Goal: Transaction & Acquisition: Purchase product/service

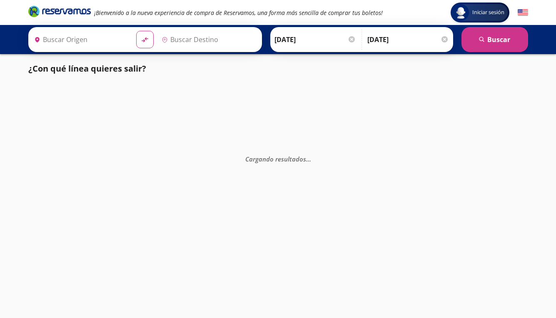
type input "[GEOGRAPHIC_DATA], [GEOGRAPHIC_DATA]"
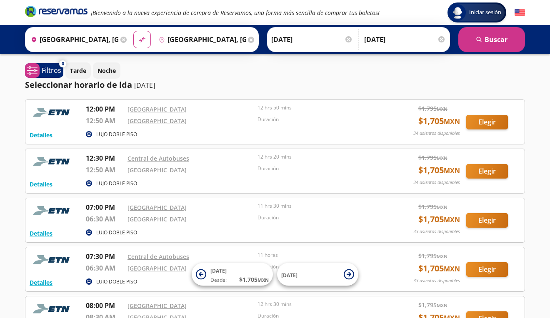
click at [120, 38] on icon at bounding box center [123, 40] width 6 height 6
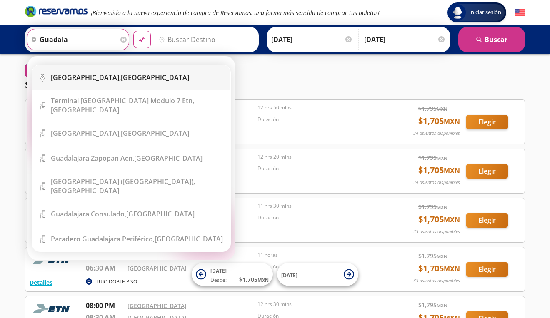
click at [111, 74] on div "[GEOGRAPHIC_DATA], [GEOGRAPHIC_DATA]" at bounding box center [120, 77] width 138 height 9
type input "[GEOGRAPHIC_DATA], [GEOGRAPHIC_DATA]"
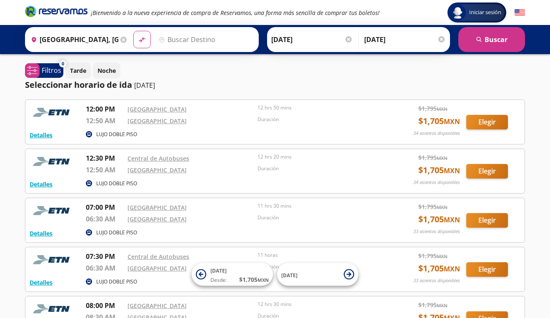
click at [175, 42] on input "Destino" at bounding box center [204, 39] width 99 height 21
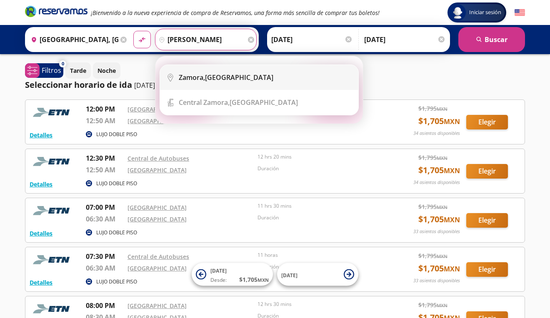
click at [198, 86] on li "City Icon [GEOGRAPHIC_DATA], [GEOGRAPHIC_DATA]" at bounding box center [259, 77] width 198 height 25
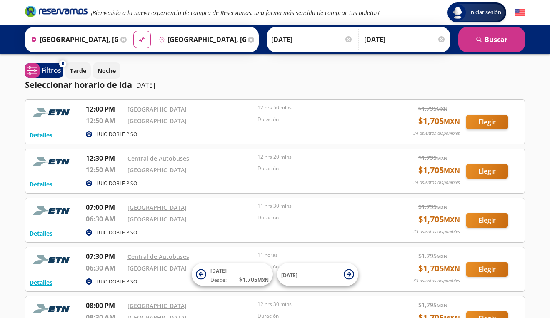
click at [238, 45] on input "[GEOGRAPHIC_DATA], [GEOGRAPHIC_DATA]" at bounding box center [200, 39] width 91 height 21
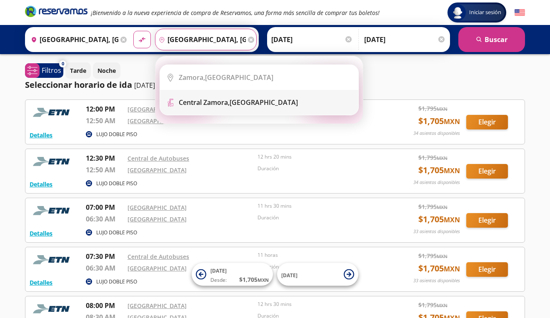
click at [215, 103] on b "Central Zamora," at bounding box center [204, 102] width 51 height 9
type input "[GEOGRAPHIC_DATA][PERSON_NAME], [GEOGRAPHIC_DATA]"
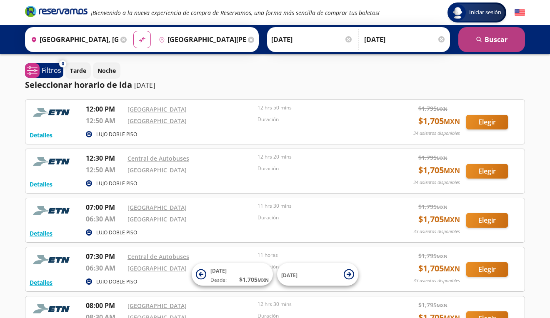
click at [498, 45] on button "search [GEOGRAPHIC_DATA]" at bounding box center [491, 39] width 67 height 25
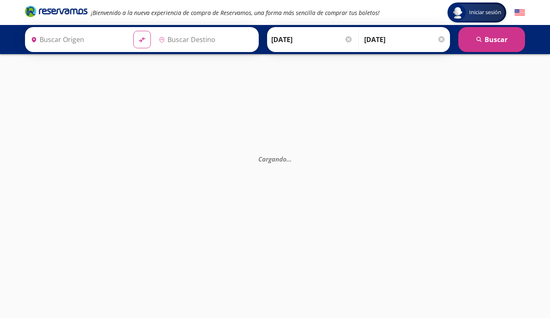
type input "[GEOGRAPHIC_DATA], [GEOGRAPHIC_DATA]"
type input "[GEOGRAPHIC_DATA][PERSON_NAME], [GEOGRAPHIC_DATA]"
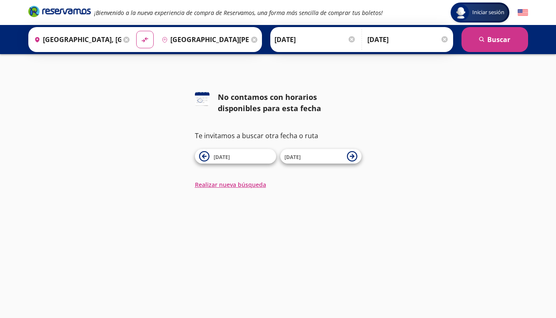
click at [330, 37] on input "[DATE]" at bounding box center [316, 39] width 82 height 21
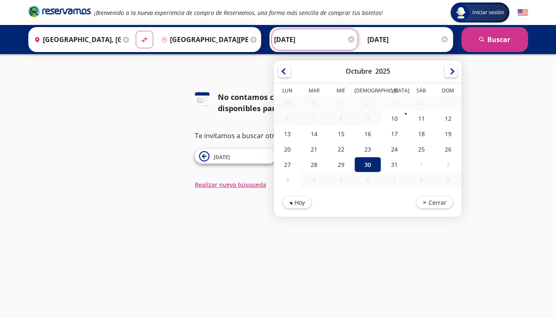
click at [448, 41] on div at bounding box center [445, 39] width 6 height 6
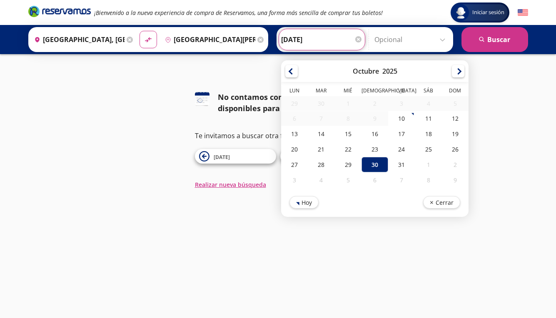
click at [218, 78] on div "Iniciar sesión Iniciar sesión ¡Bienvenido a la nueva experiencia de compra de R…" at bounding box center [278, 159] width 556 height 318
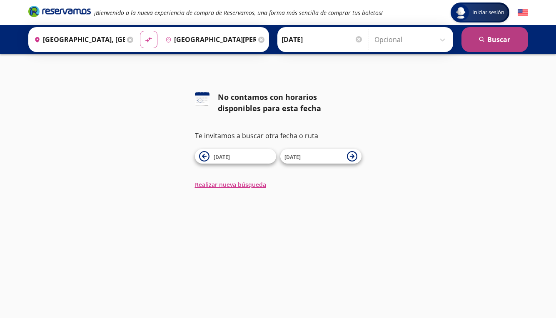
click at [500, 44] on button "search [GEOGRAPHIC_DATA]" at bounding box center [495, 39] width 67 height 25
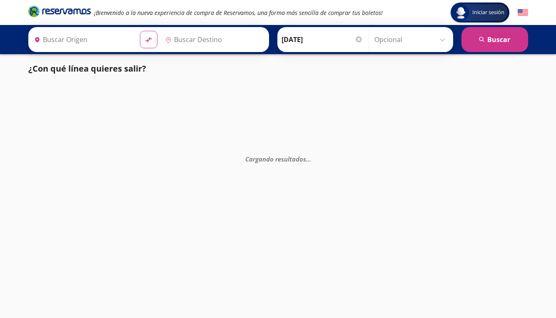
type input "[GEOGRAPHIC_DATA], [GEOGRAPHIC_DATA]"
type input "[GEOGRAPHIC_DATA][PERSON_NAME], [GEOGRAPHIC_DATA]"
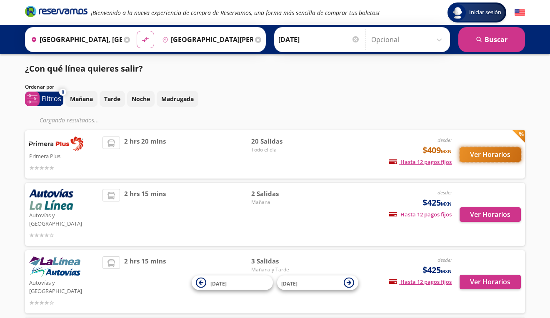
click at [481, 157] on button "Ver Horarios" at bounding box center [490, 155] width 61 height 15
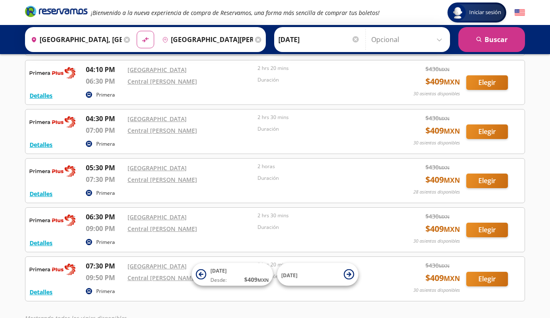
scroll to position [774, 0]
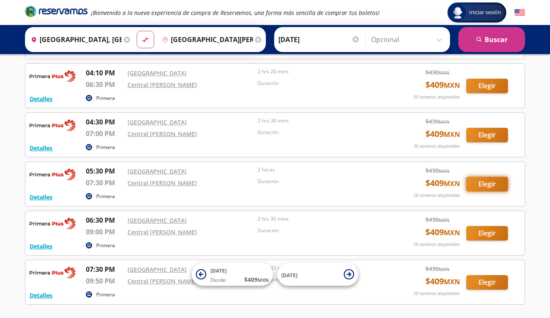
click at [488, 186] on button "Elegir" at bounding box center [487, 184] width 42 height 15
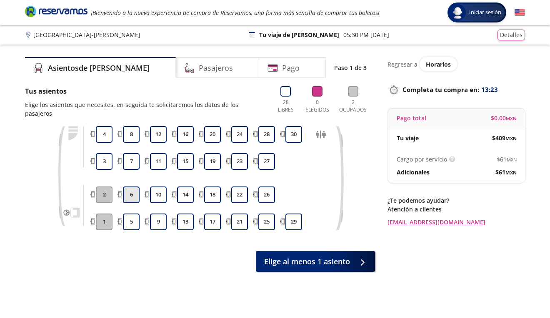
click at [132, 188] on button "6" at bounding box center [131, 195] width 17 height 17
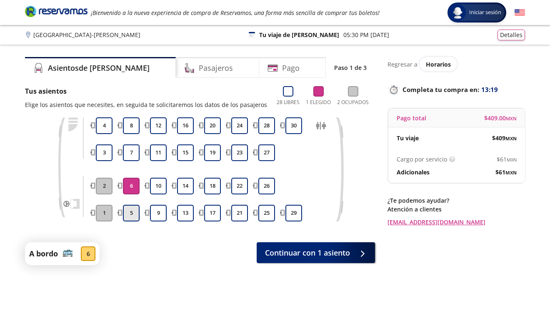
click at [133, 215] on button "5" at bounding box center [131, 213] width 17 height 17
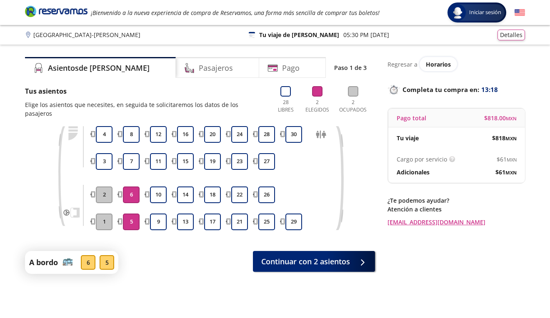
click at [130, 191] on button "6" at bounding box center [131, 195] width 17 height 17
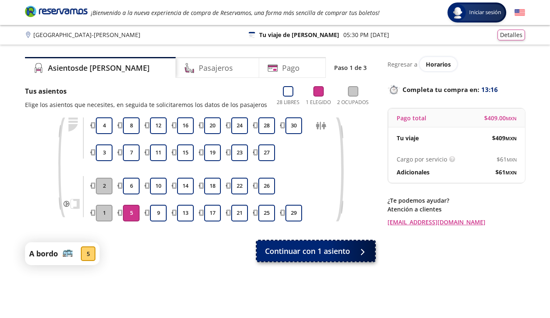
click at [285, 255] on span "Continuar con 1 asiento" at bounding box center [307, 251] width 85 height 11
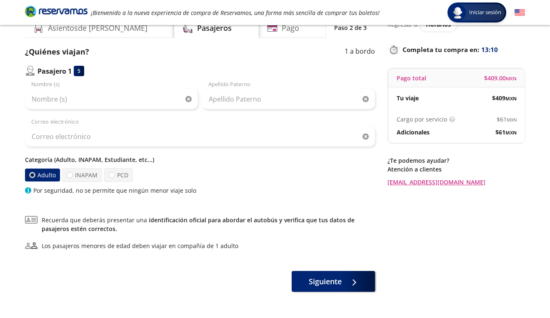
scroll to position [68, 0]
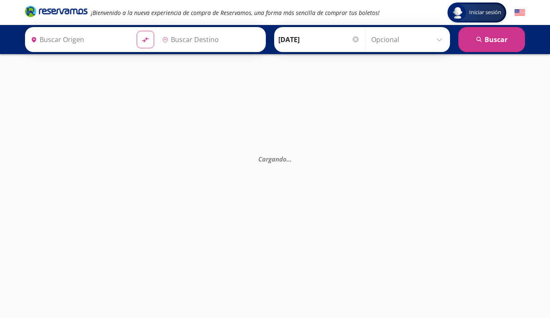
type input "[GEOGRAPHIC_DATA], [GEOGRAPHIC_DATA]"
type input "[GEOGRAPHIC_DATA][PERSON_NAME], [GEOGRAPHIC_DATA]"
